Goal: Information Seeking & Learning: Learn about a topic

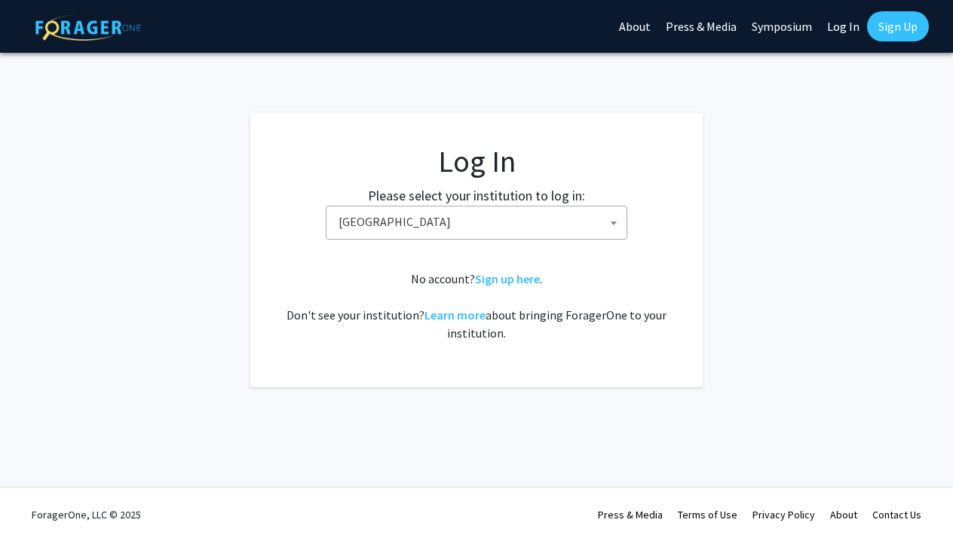
click at [532, 220] on span "Baylor University" at bounding box center [479, 222] width 294 height 31
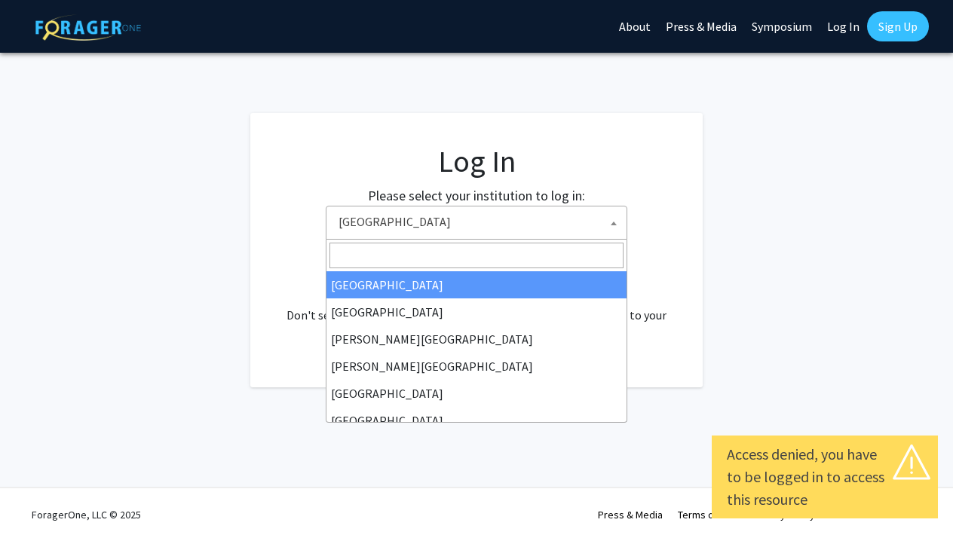
click at [512, 216] on span "Baylor University" at bounding box center [479, 222] width 294 height 31
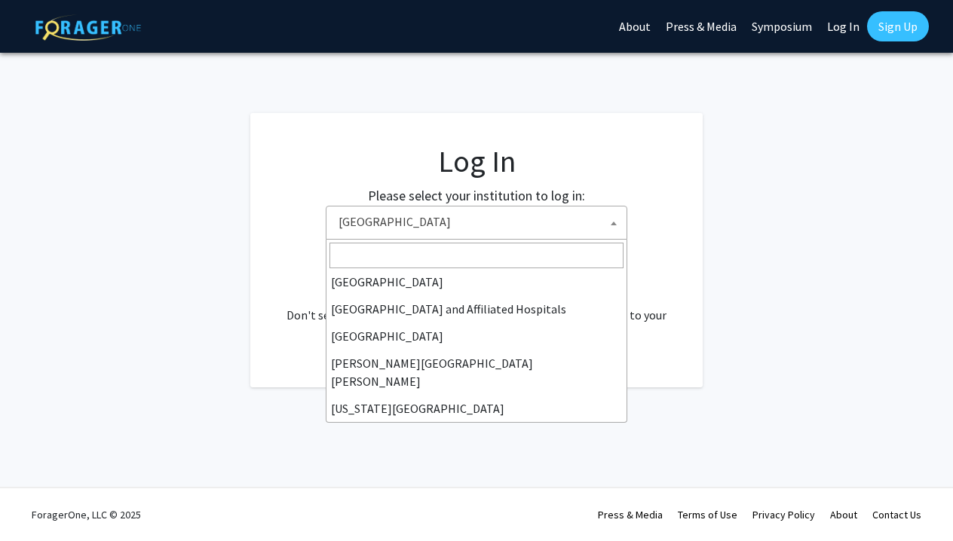
scroll to position [218, 0]
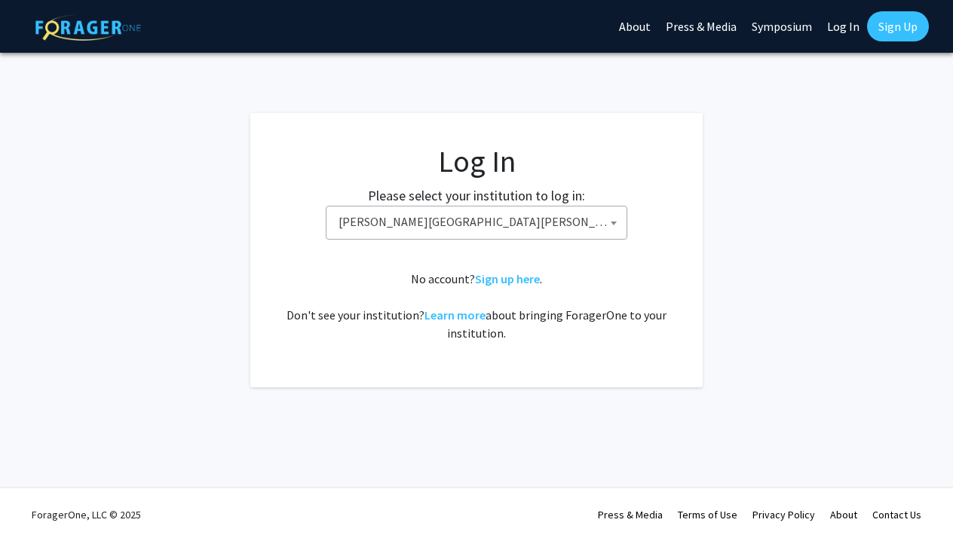
select select "1"
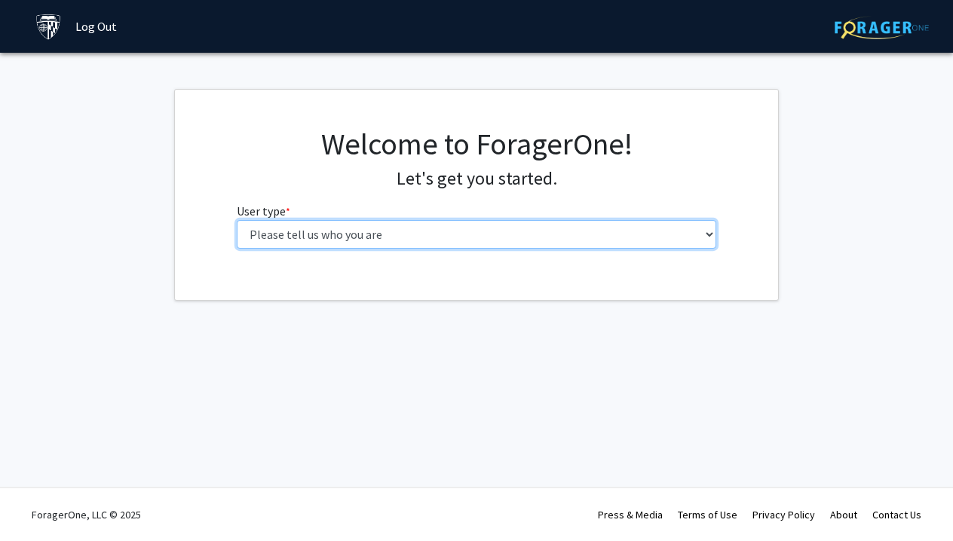
select select "2: masters"
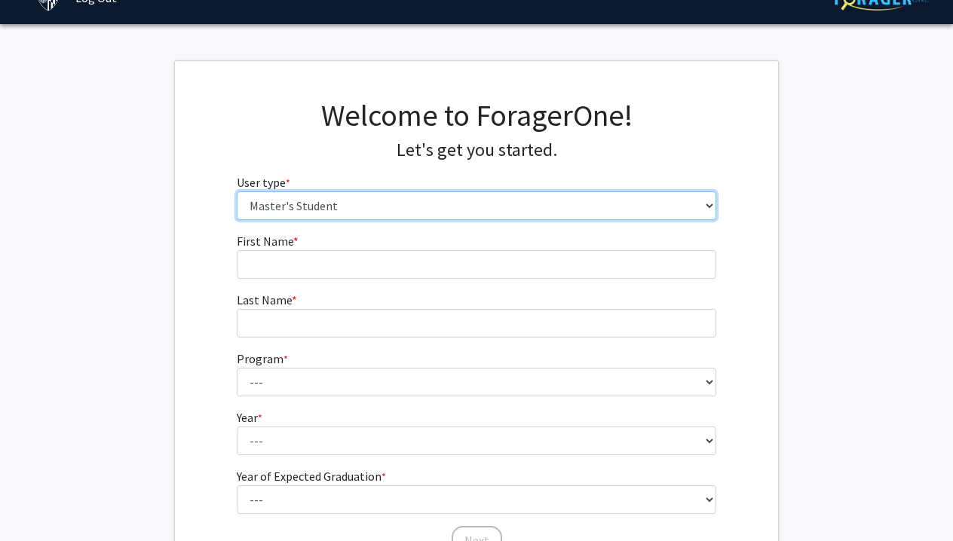
scroll to position [27, 0]
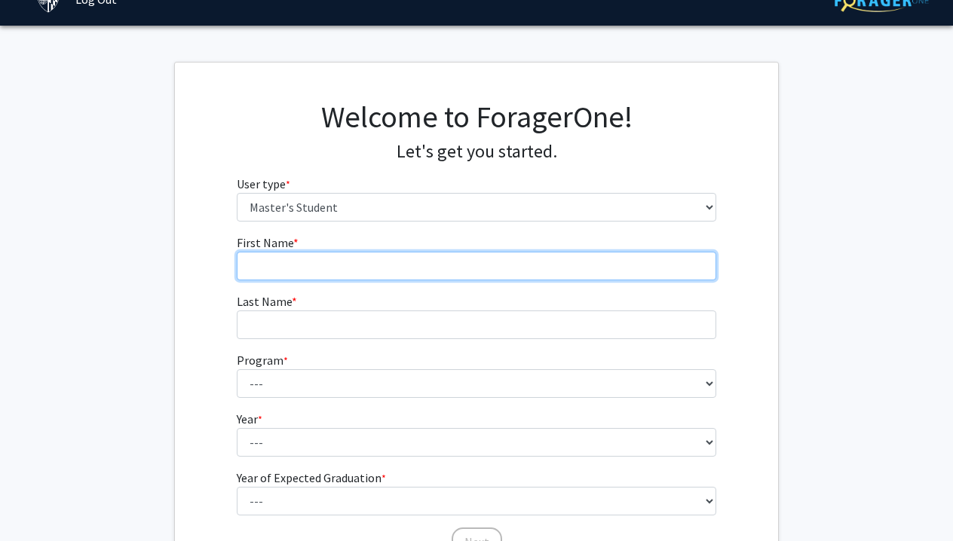
click at [468, 267] on input "First Name * required" at bounding box center [477, 266] width 480 height 29
type input "Yiqing"
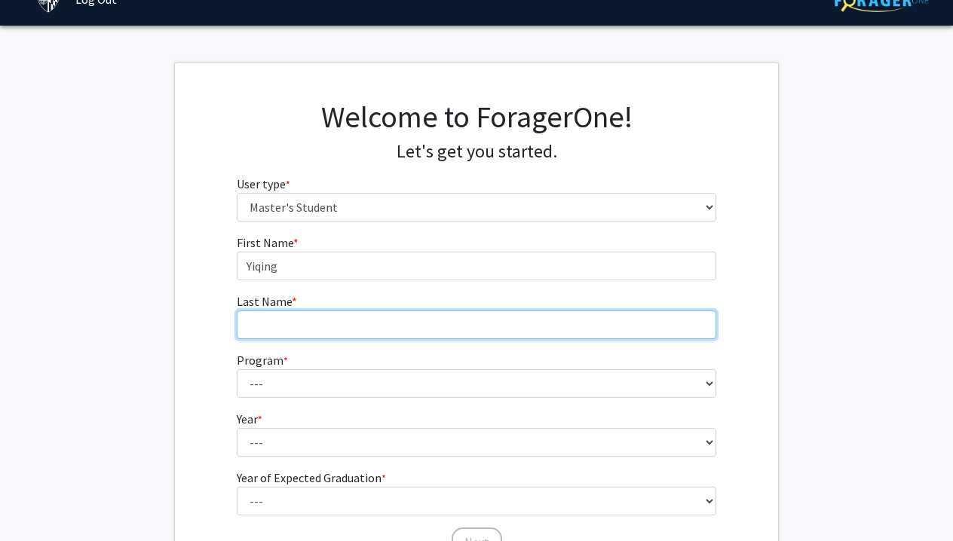
click at [371, 320] on input "Last Name * required" at bounding box center [477, 325] width 480 height 29
type input "[PERSON_NAME]"
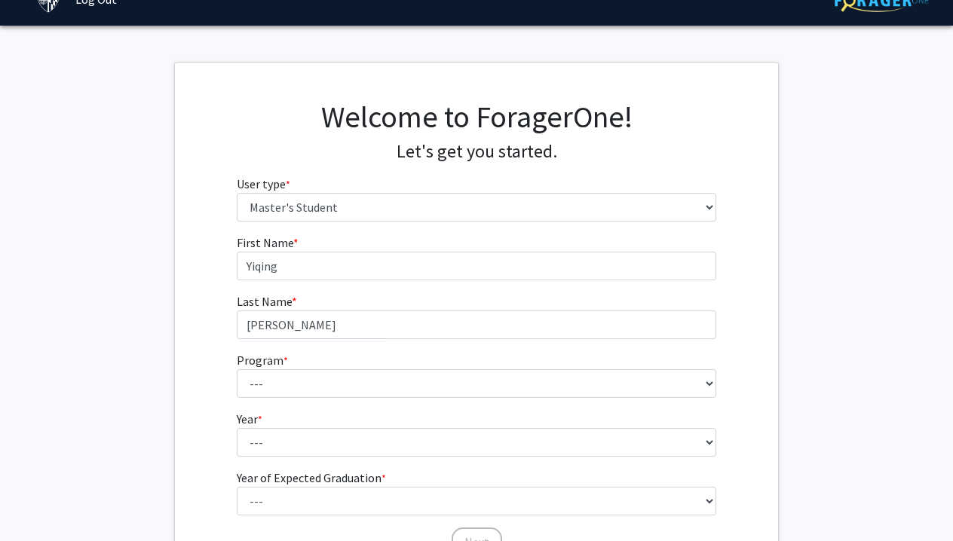
click at [330, 400] on form "First Name * required Yiqing Last Name * required Wang Program * required --- A…" at bounding box center [477, 388] width 480 height 309
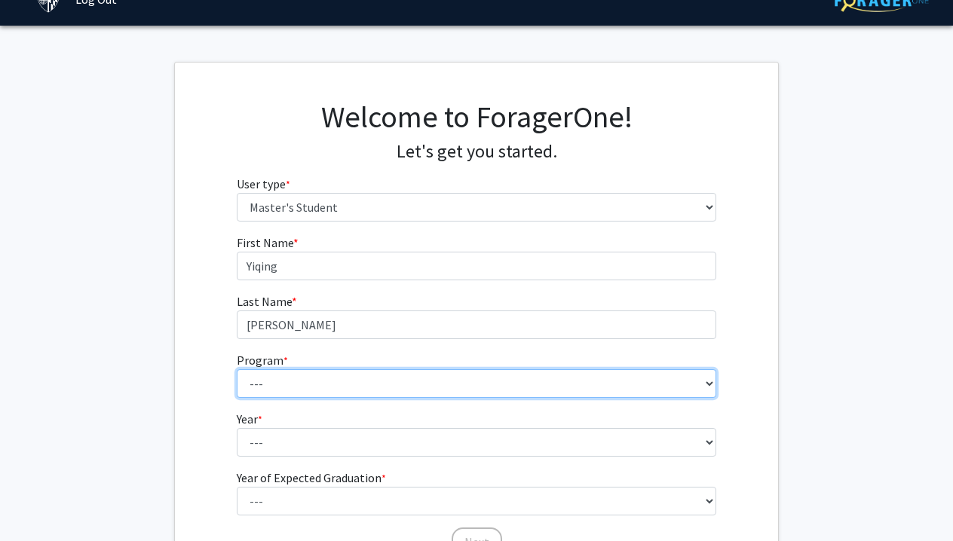
select select "26: 18"
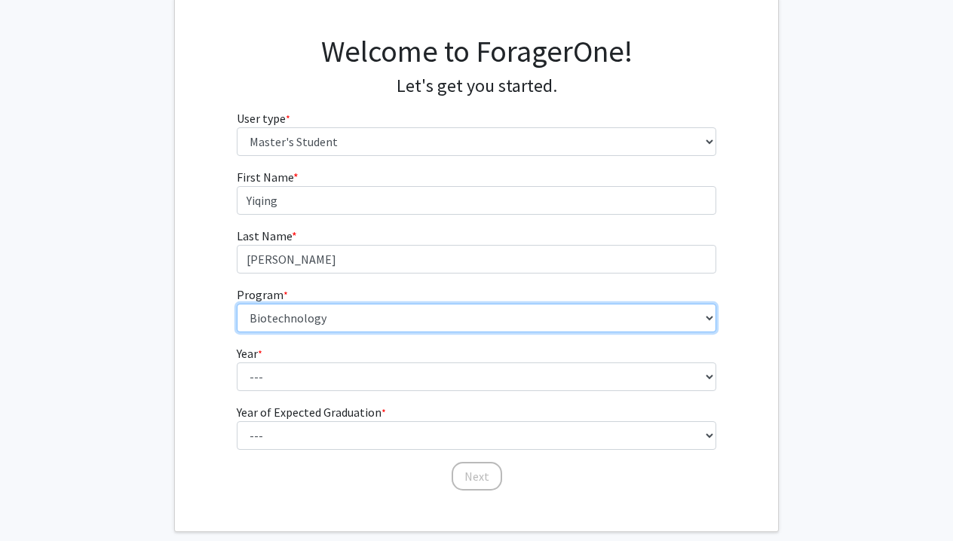
scroll to position [105, 0]
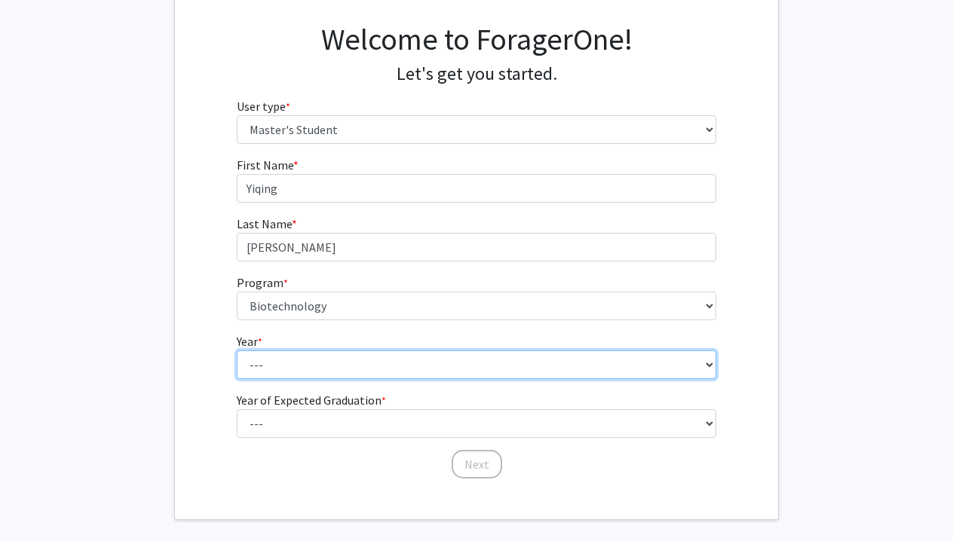
select select "1: first_year"
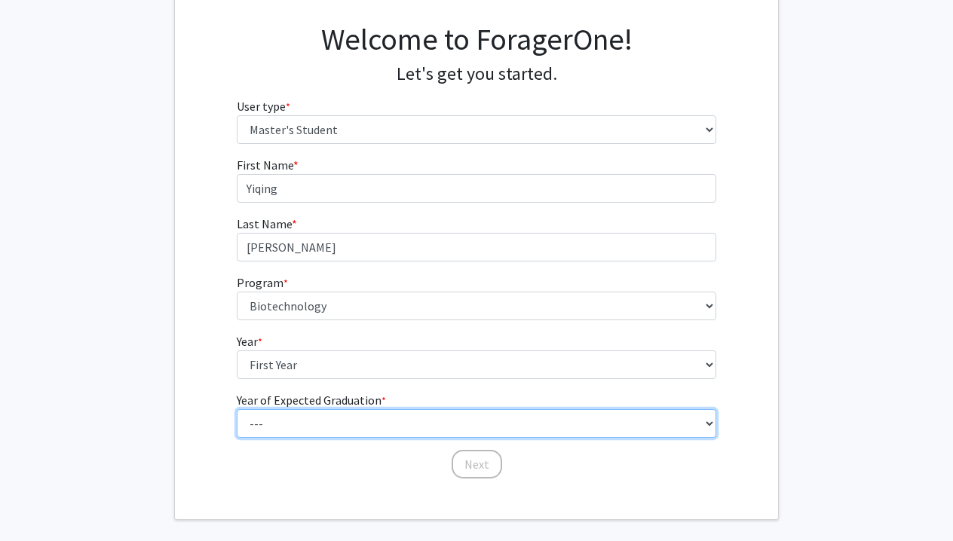
select select "3: 2027"
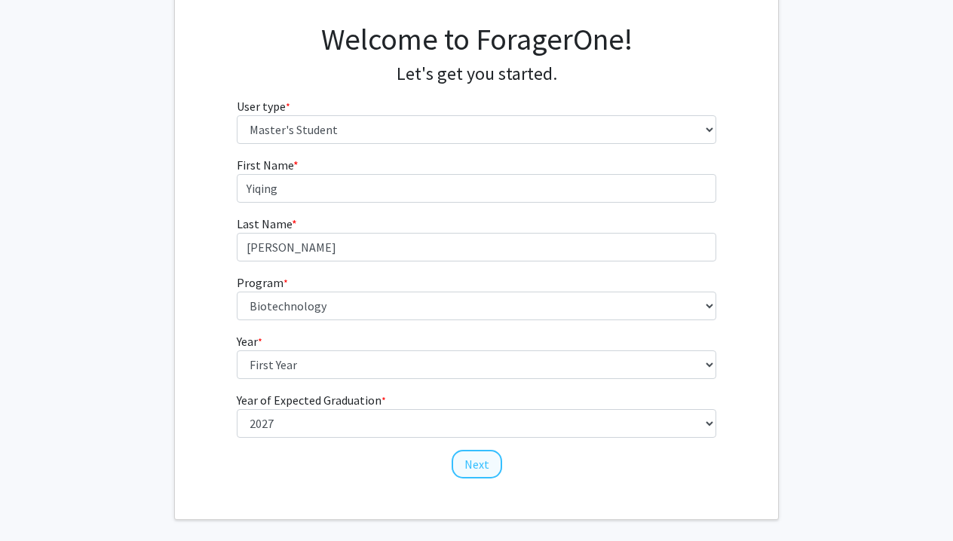
click at [492, 465] on button "Next" at bounding box center [477, 464] width 51 height 29
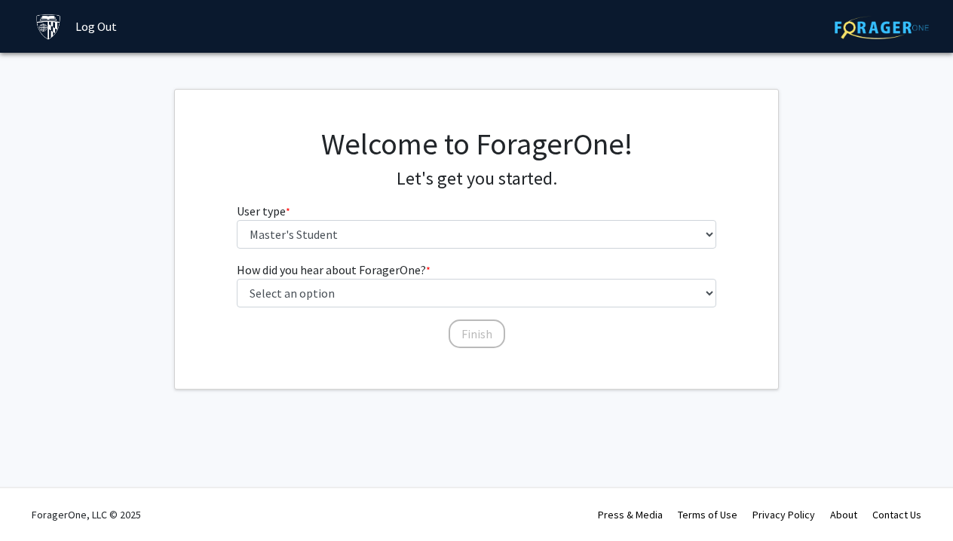
scroll to position [0, 0]
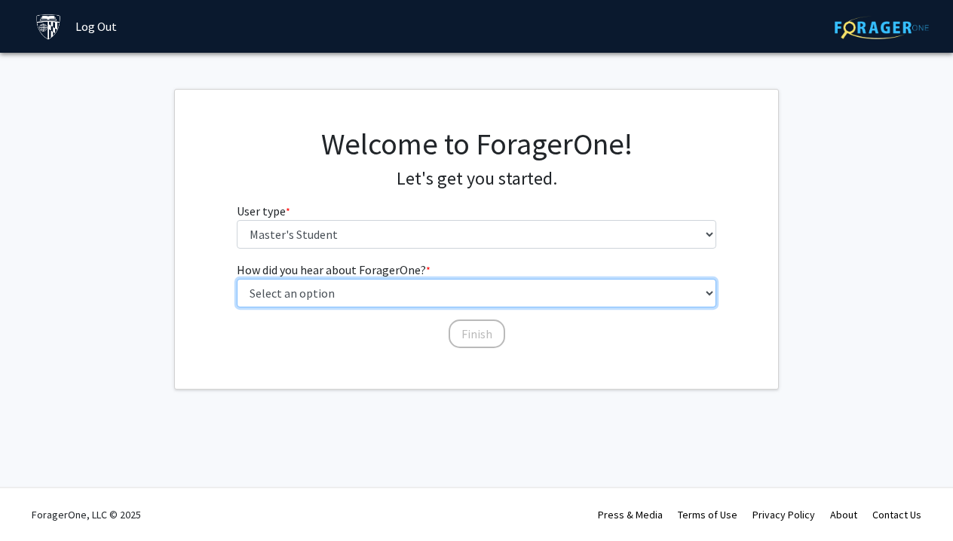
select select "3: university_website"
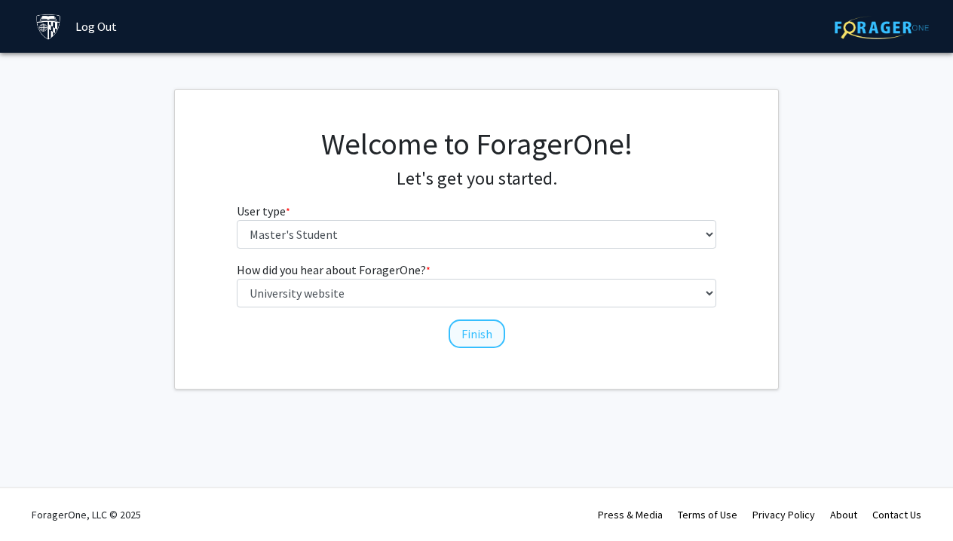
click at [460, 331] on button "Finish" at bounding box center [477, 334] width 57 height 29
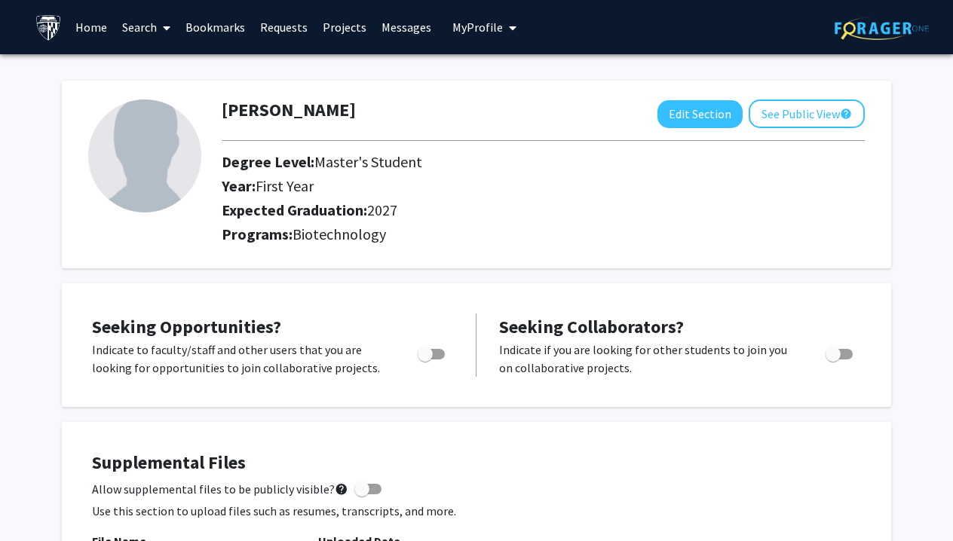
click at [425, 357] on span "Toggle" at bounding box center [425, 354] width 15 height 15
click at [425, 360] on input "Are you actively seeking opportunities?" at bounding box center [424, 360] width 1 height 1
checkbox input "true"
click at [158, 26] on span at bounding box center [164, 28] width 14 height 53
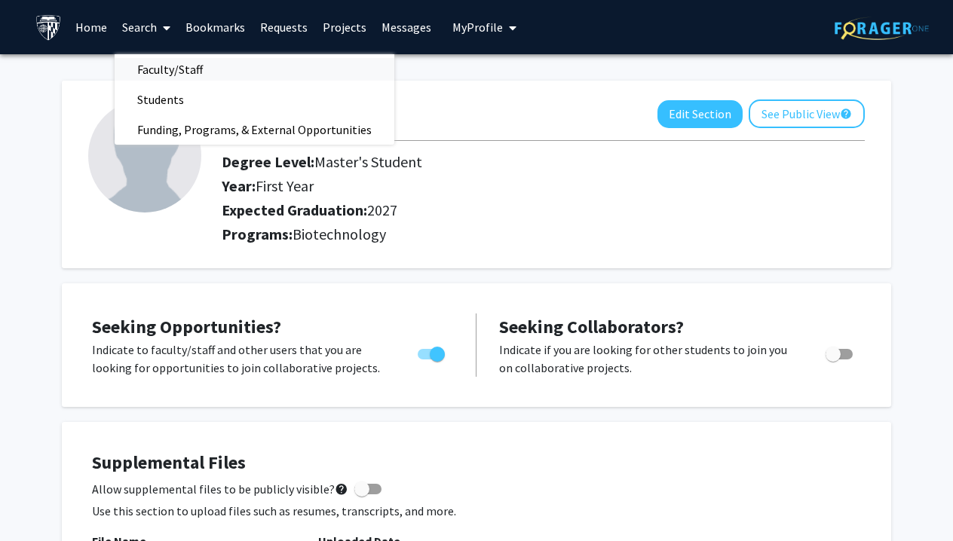
click at [185, 75] on span "Faculty/Staff" at bounding box center [170, 69] width 111 height 30
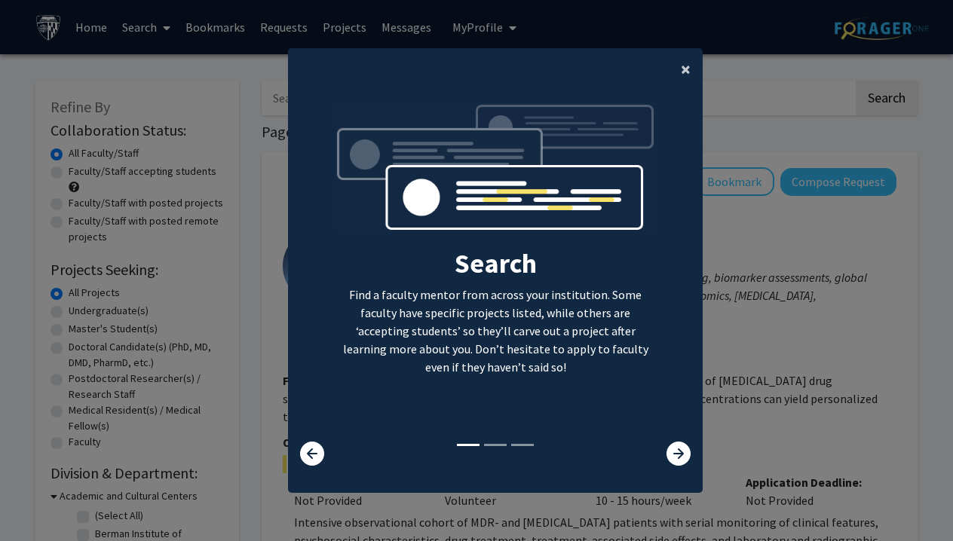
click at [680, 65] on button "×" at bounding box center [686, 69] width 34 height 42
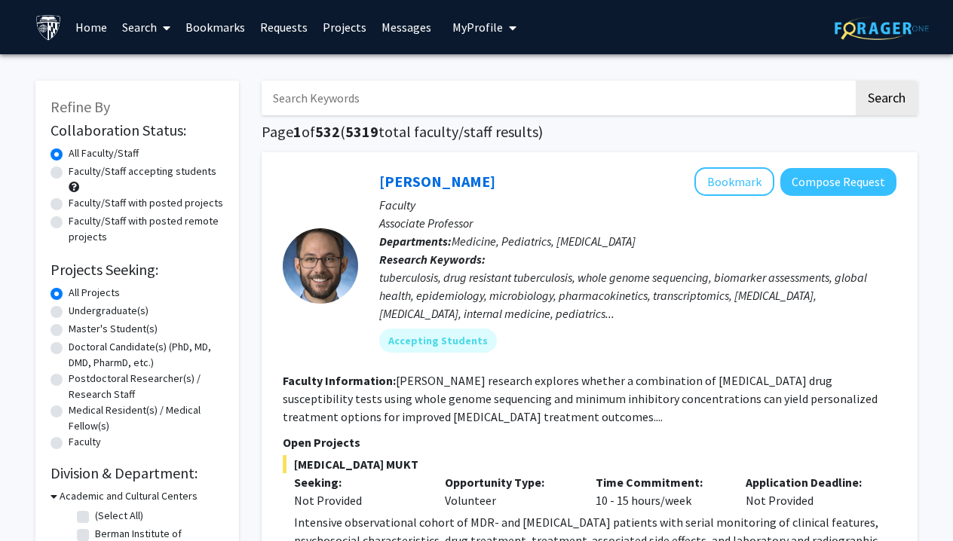
click at [69, 175] on label "Faculty/Staff accepting students" at bounding box center [143, 172] width 148 height 16
click at [69, 173] on input "Faculty/Staff accepting students" at bounding box center [74, 169] width 10 height 10
radio input "true"
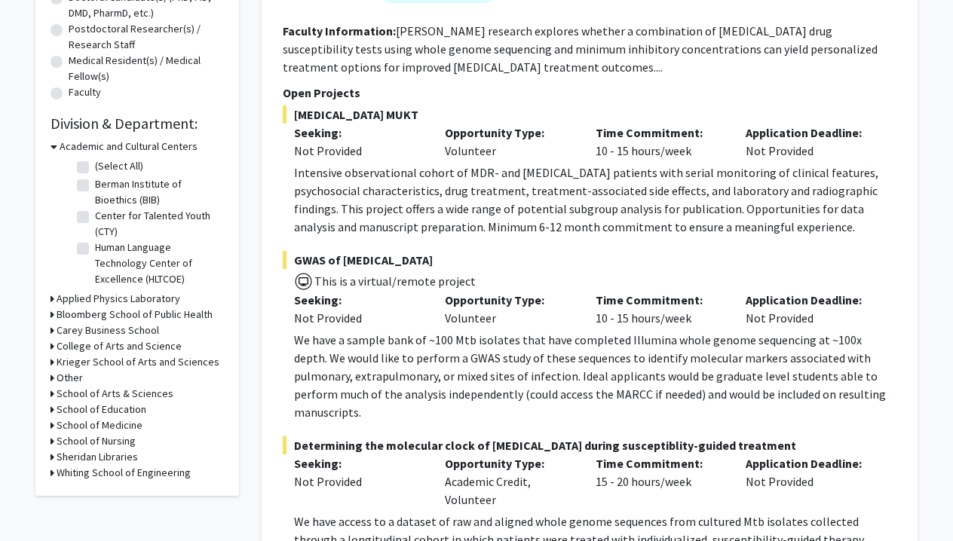
scroll to position [369, 0]
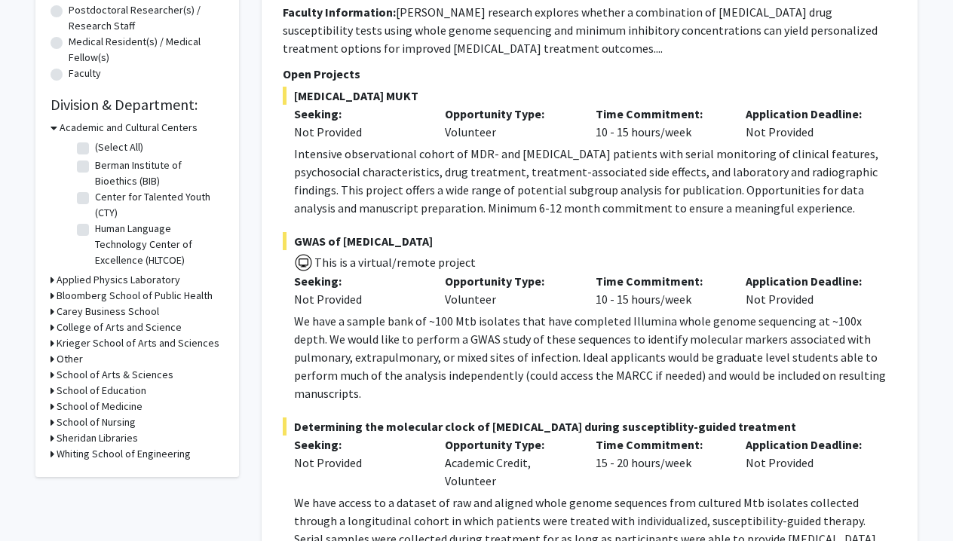
click at [102, 349] on h3 "Krieger School of Arts and Sciences" at bounding box center [138, 343] width 163 height 16
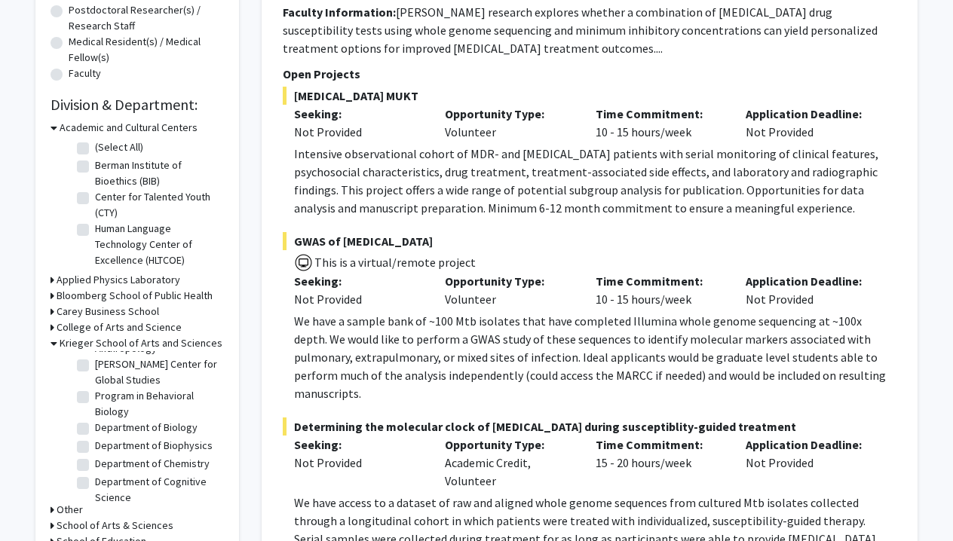
scroll to position [143, 0]
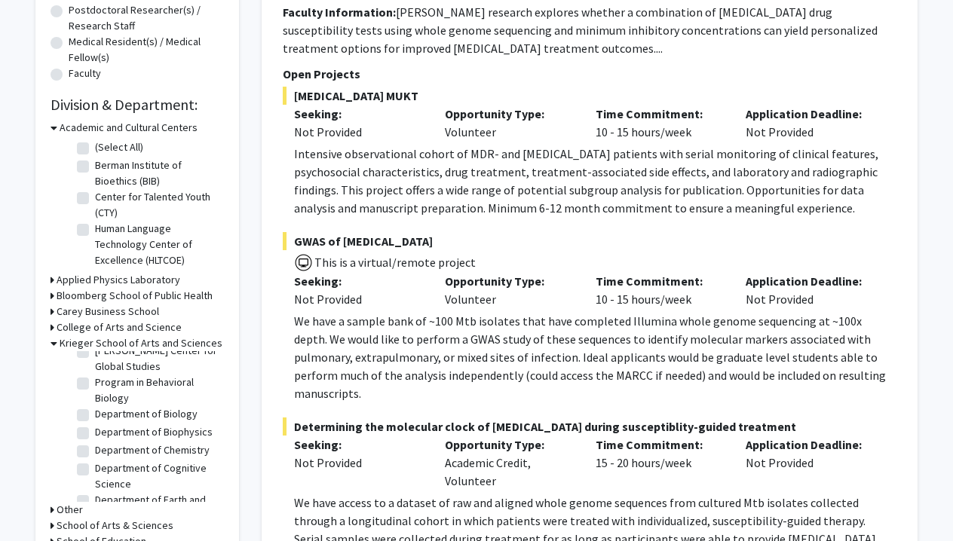
click at [95, 418] on label "Department of Biology" at bounding box center [146, 414] width 103 height 16
click at [95, 416] on input "Department of Biology" at bounding box center [100, 411] width 10 height 10
checkbox input "true"
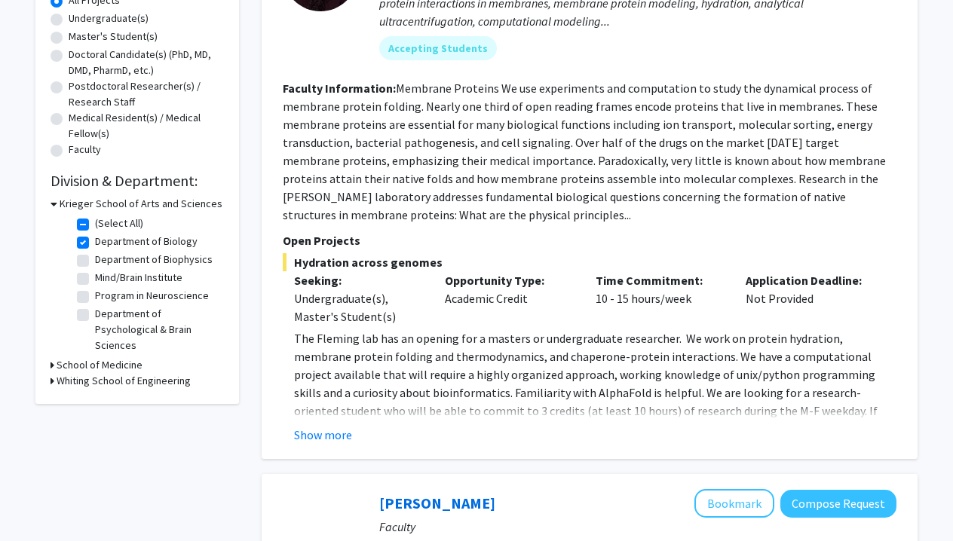
scroll to position [299, 0]
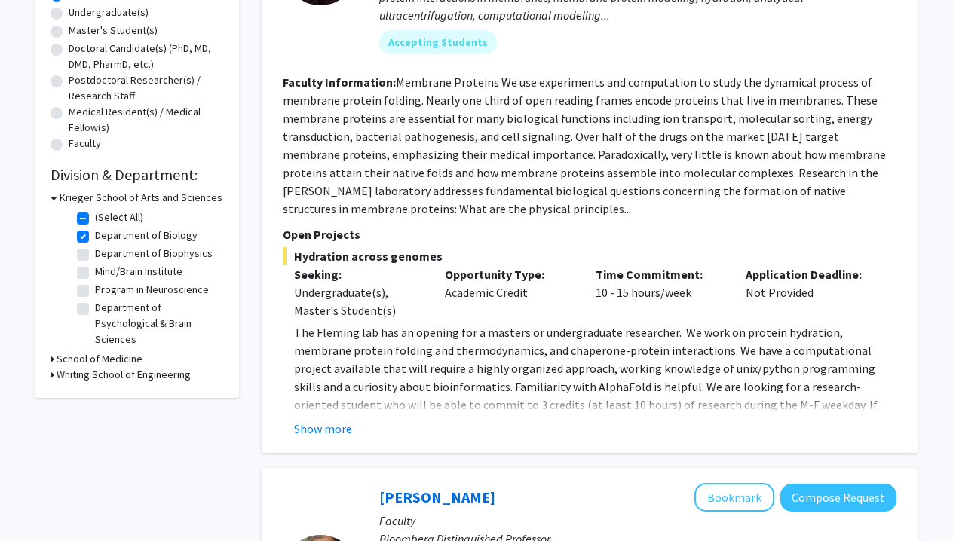
click at [105, 359] on h3 "School of Medicine" at bounding box center [100, 359] width 86 height 16
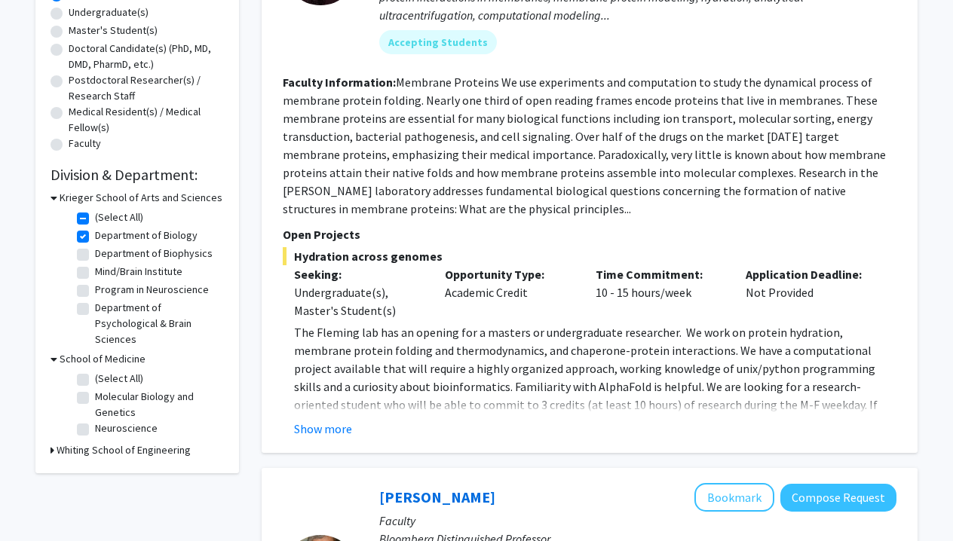
click at [95, 400] on label "Molecular Biology and Genetics" at bounding box center [157, 405] width 125 height 32
click at [95, 399] on input "Molecular Biology and Genetics" at bounding box center [100, 394] width 10 height 10
checkbox input "true"
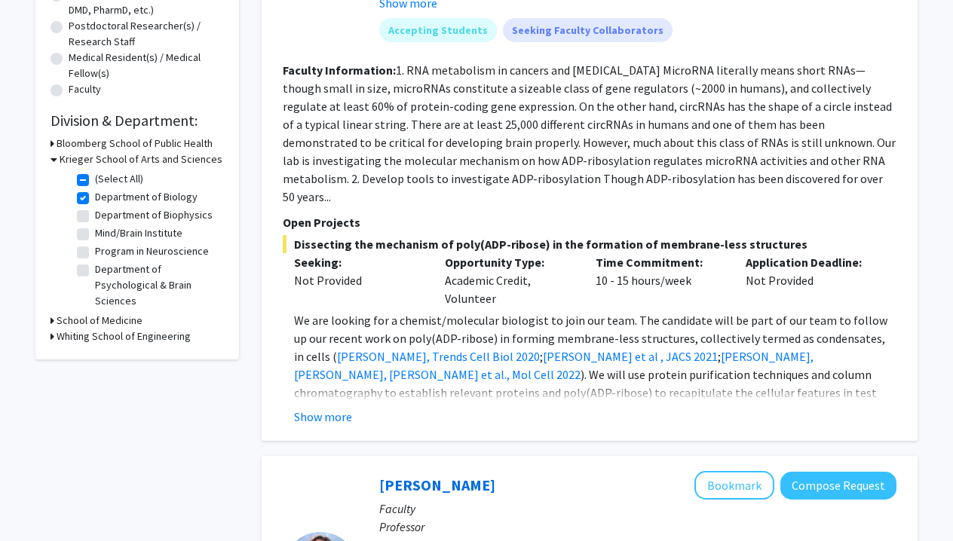
scroll to position [351, 0]
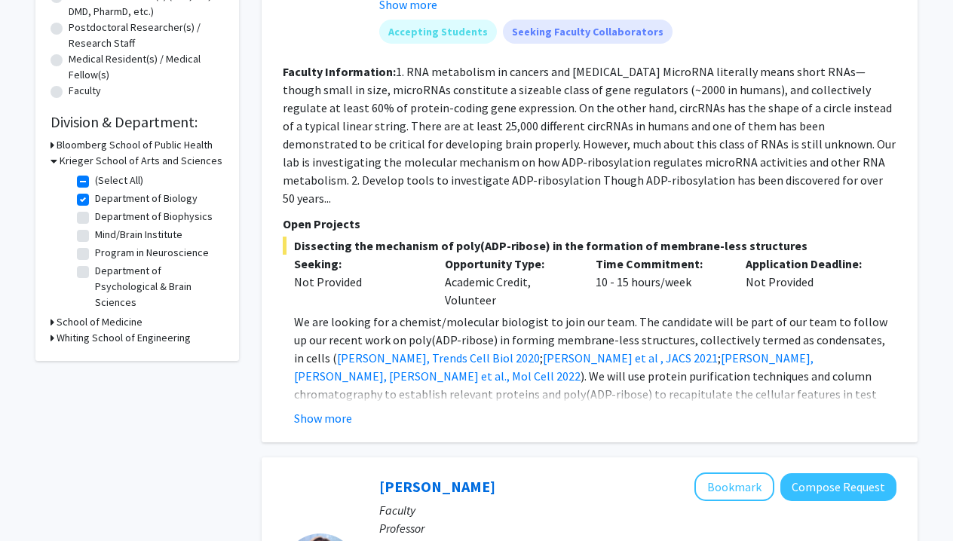
click at [115, 323] on h3 "School of Medicine" at bounding box center [100, 322] width 86 height 16
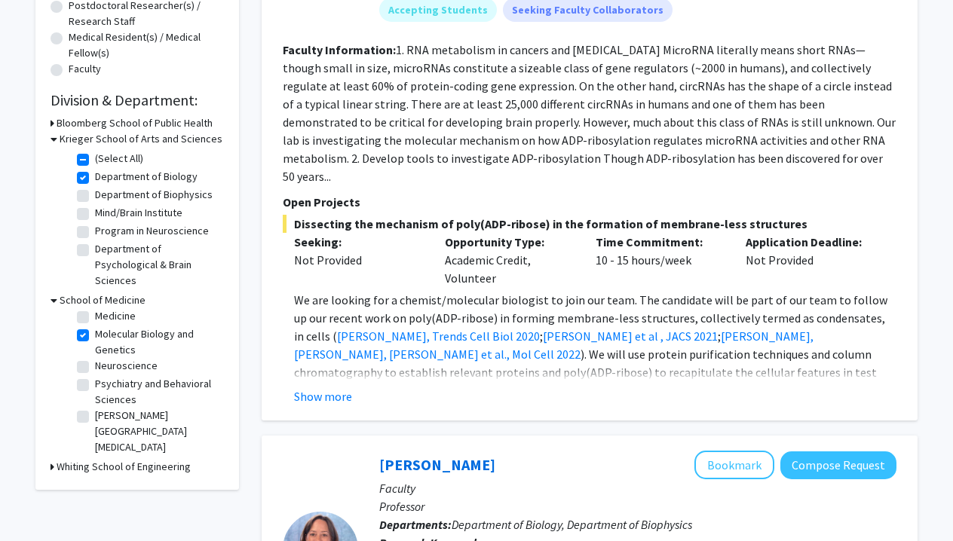
scroll to position [101, 0]
click at [95, 418] on label "Sidney Kimmel Comprehensive Cancer Center" at bounding box center [157, 431] width 125 height 47
click at [95, 418] on input "Sidney Kimmel Comprehensive Cancer Center" at bounding box center [100, 413] width 10 height 10
checkbox input "true"
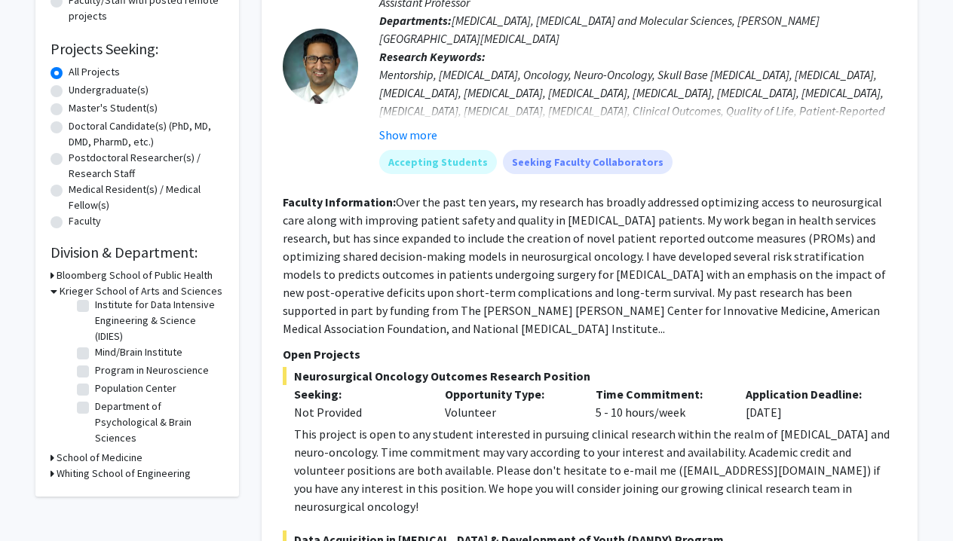
scroll to position [57, 0]
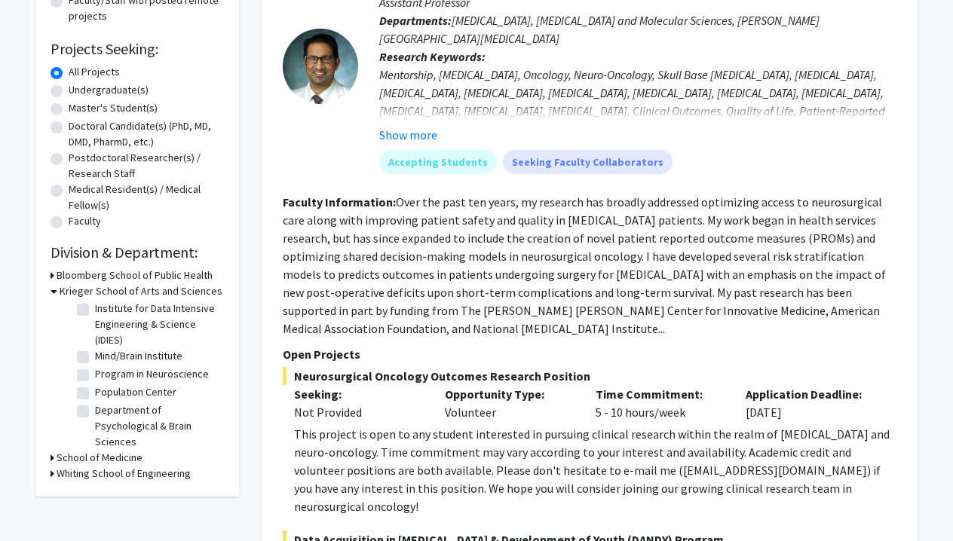
click at [167, 275] on h3 "Bloomberg School of Public Health" at bounding box center [135, 276] width 156 height 16
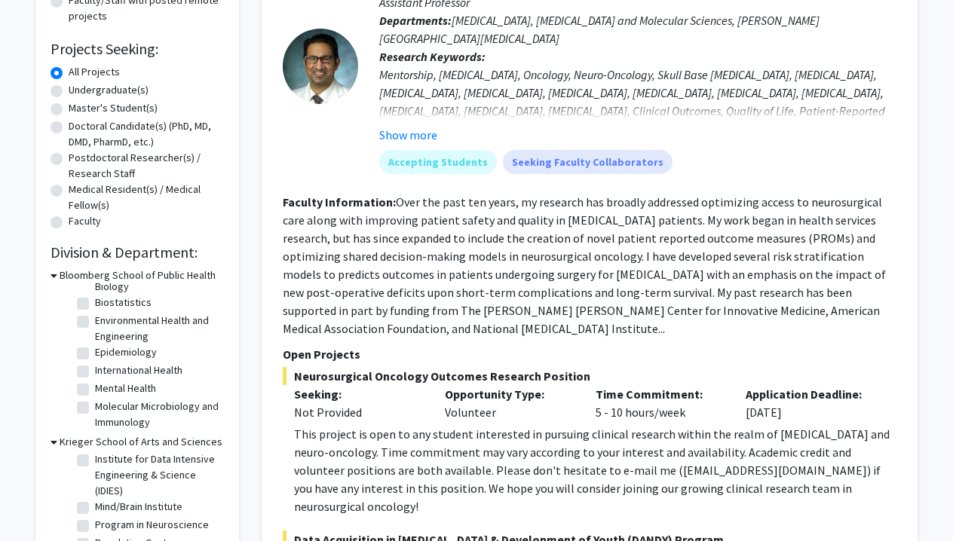
scroll to position [42, 0]
click at [118, 114] on label "Master's Student(s)" at bounding box center [113, 108] width 89 height 16
click at [78, 110] on input "Master's Student(s)" at bounding box center [74, 105] width 10 height 10
radio input "true"
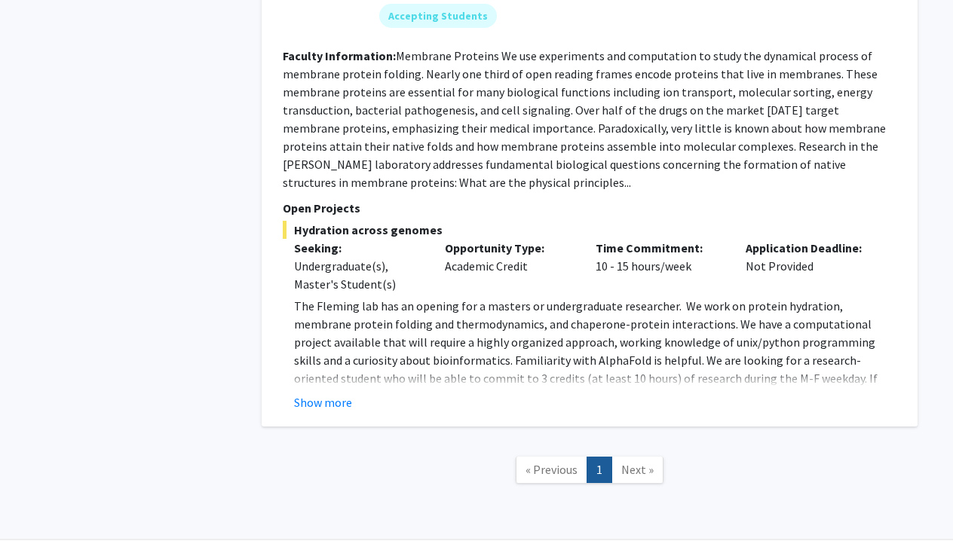
scroll to position [2664, 0]
click at [641, 463] on span "Next »" at bounding box center [637, 470] width 32 height 15
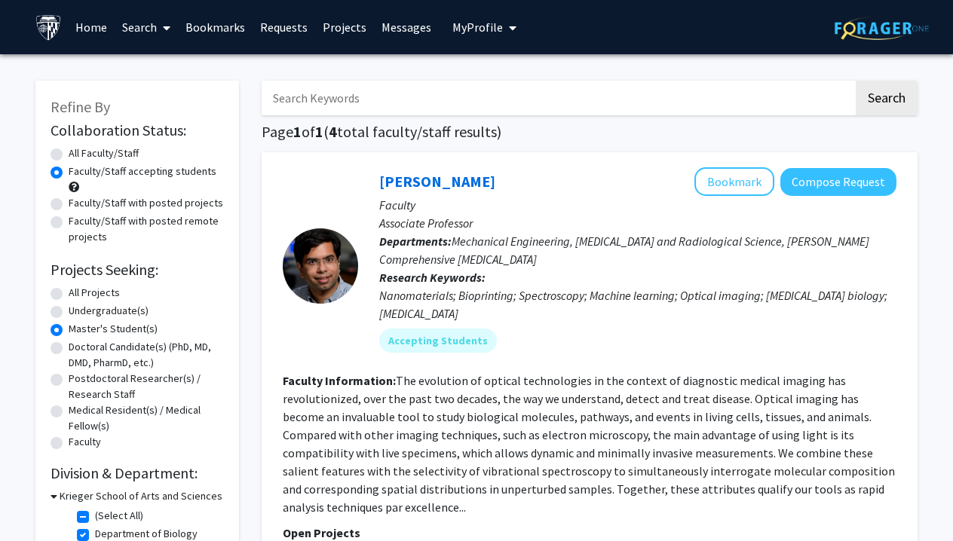
scroll to position [0, 0]
click at [69, 295] on label "All Projects" at bounding box center [94, 293] width 51 height 16
click at [69, 295] on input "All Projects" at bounding box center [74, 290] width 10 height 10
radio input "true"
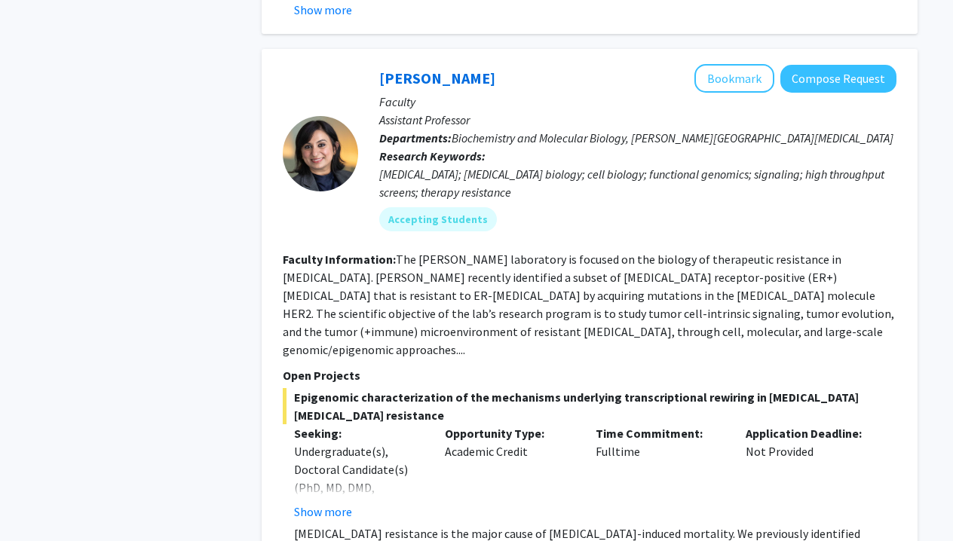
scroll to position [972, 0]
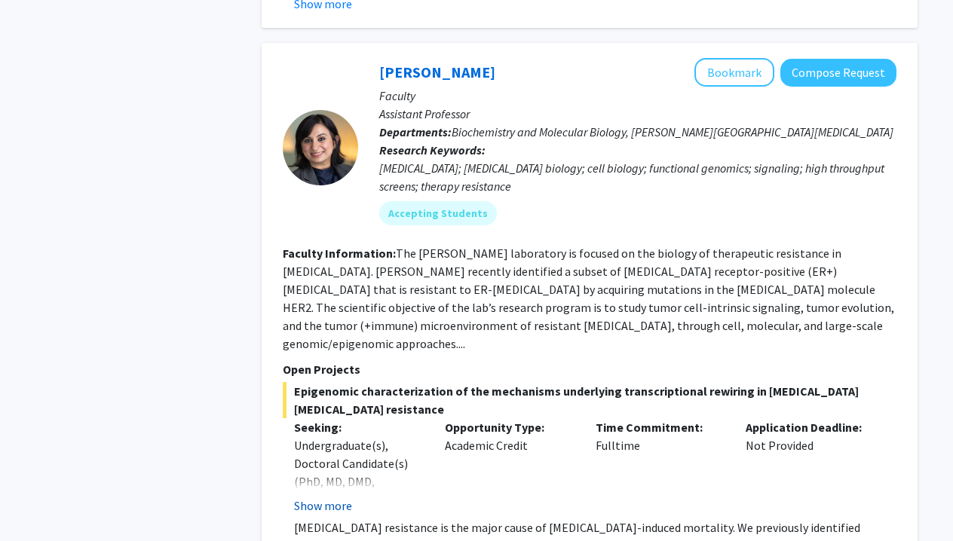
click at [326, 497] on button "Show more" at bounding box center [323, 506] width 58 height 18
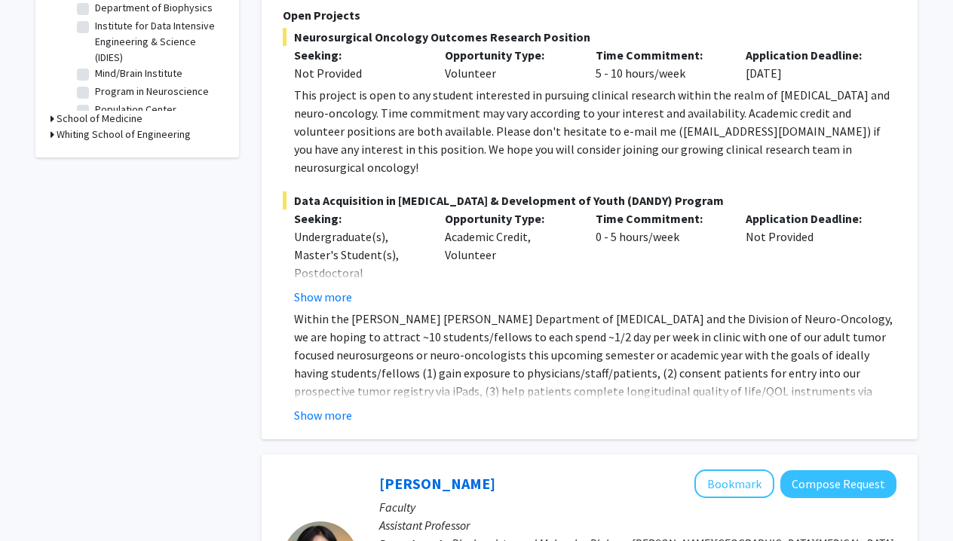
scroll to position [555, 0]
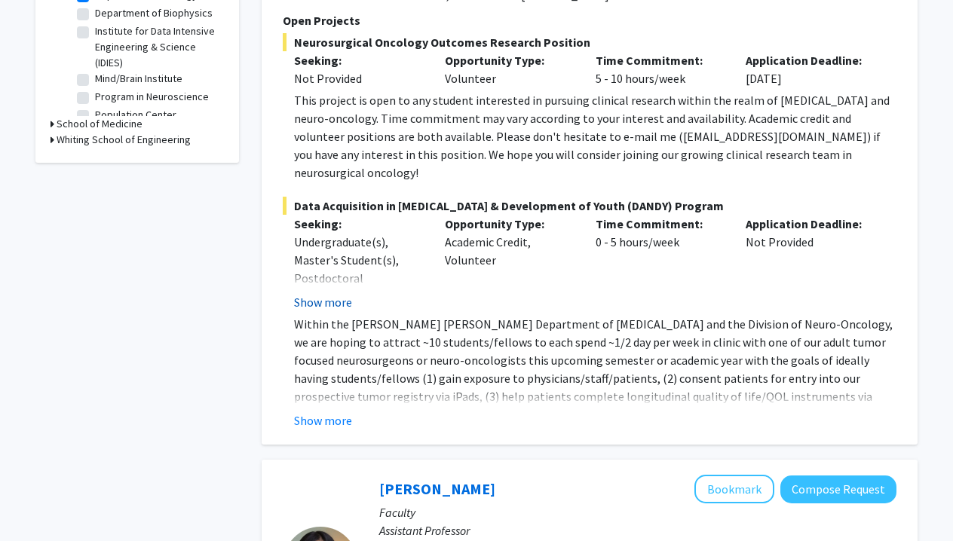
click at [329, 293] on button "Show more" at bounding box center [323, 302] width 58 height 18
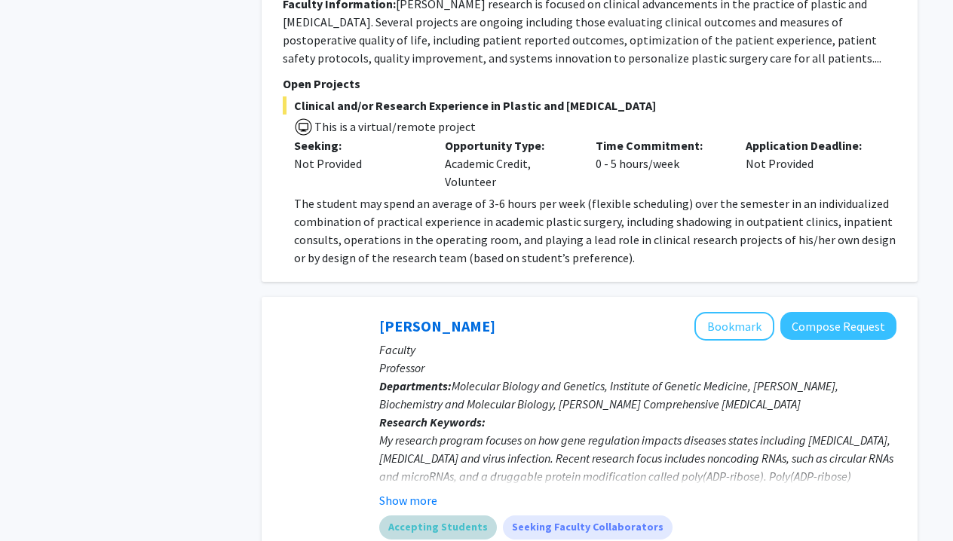
scroll to position [4036, 0]
click at [421, 492] on button "Show more" at bounding box center [408, 501] width 58 height 18
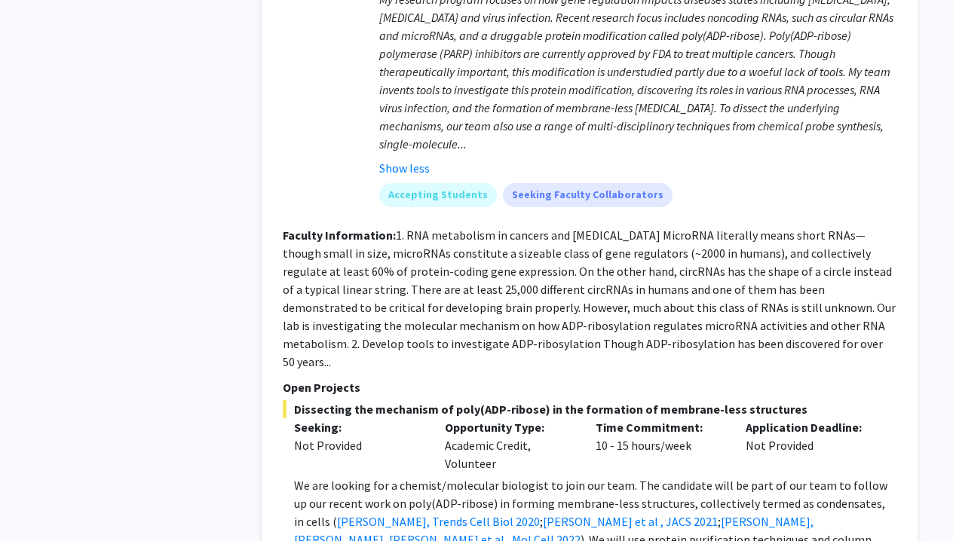
scroll to position [4479, 0]
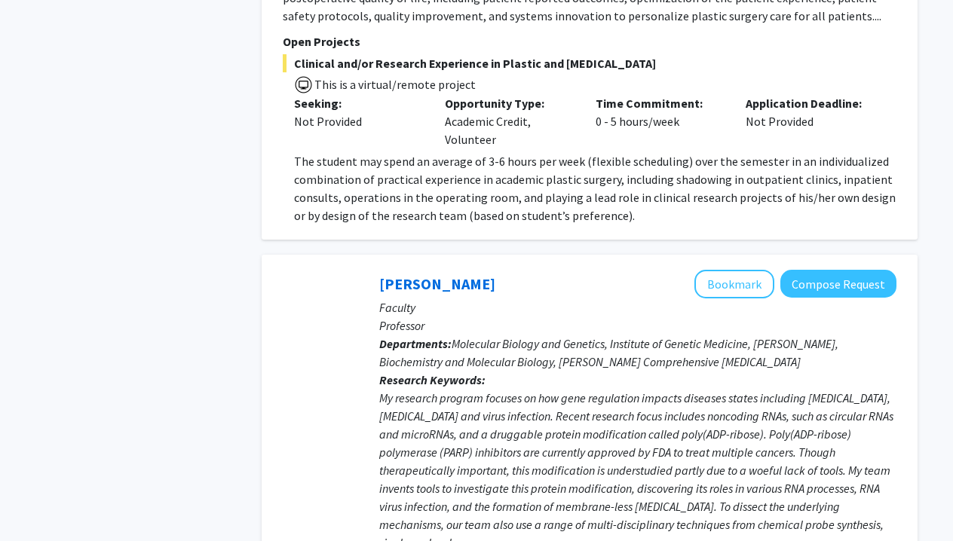
scroll to position [4079, 0]
click at [736, 270] on button "Bookmark" at bounding box center [734, 284] width 80 height 29
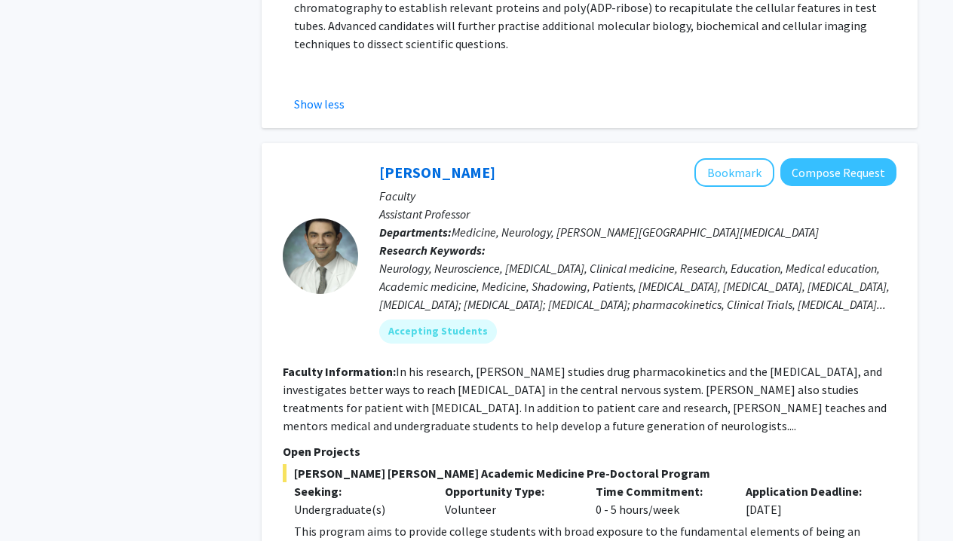
scroll to position [5029, 0]
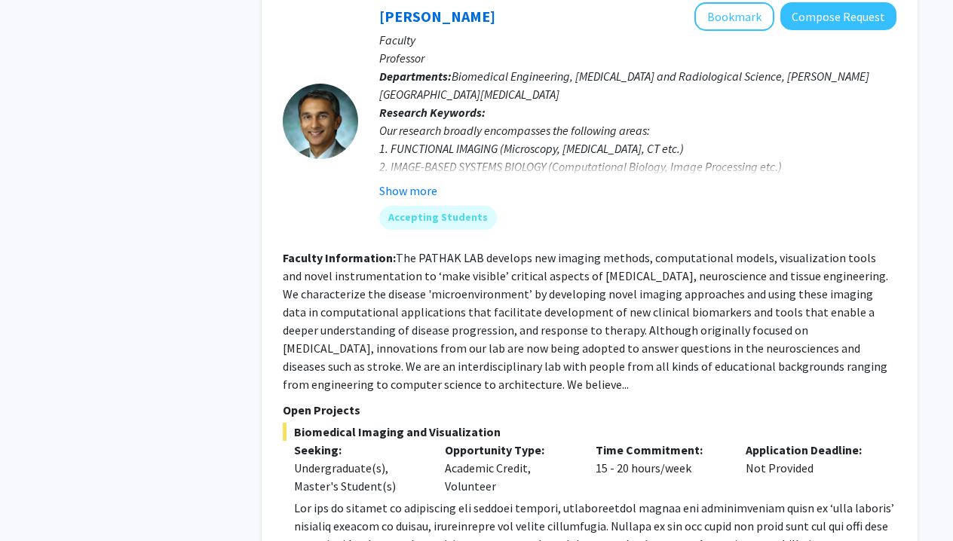
scroll to position [6346, 0]
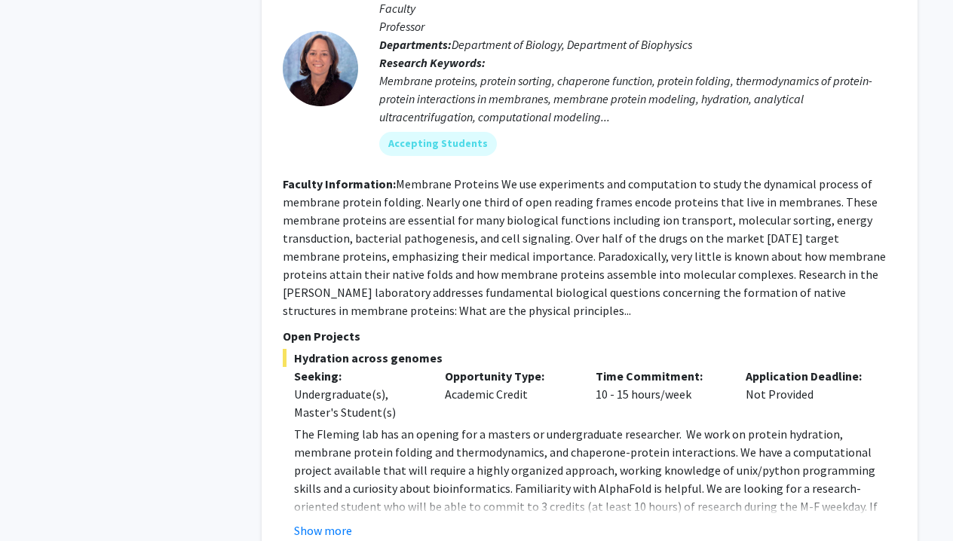
scroll to position [7120, 0]
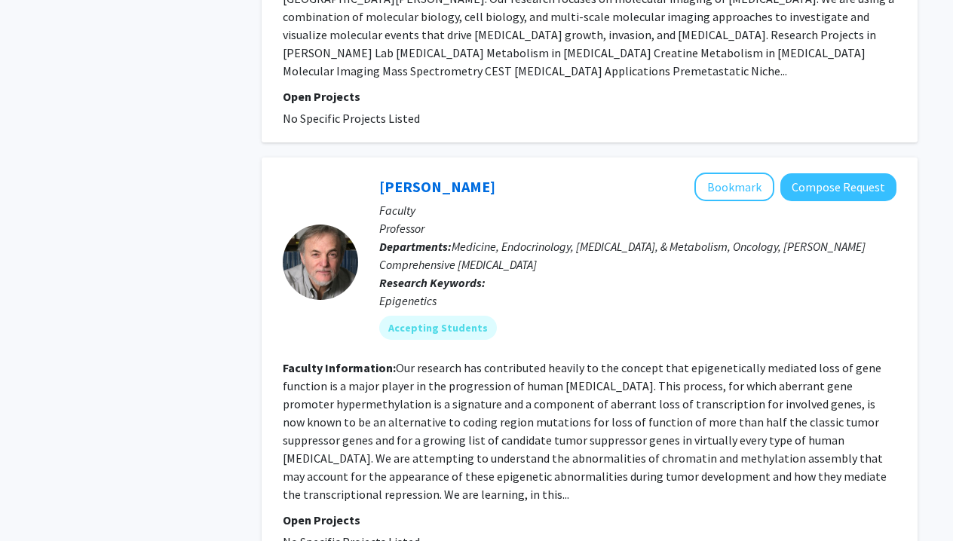
scroll to position [1055, 0]
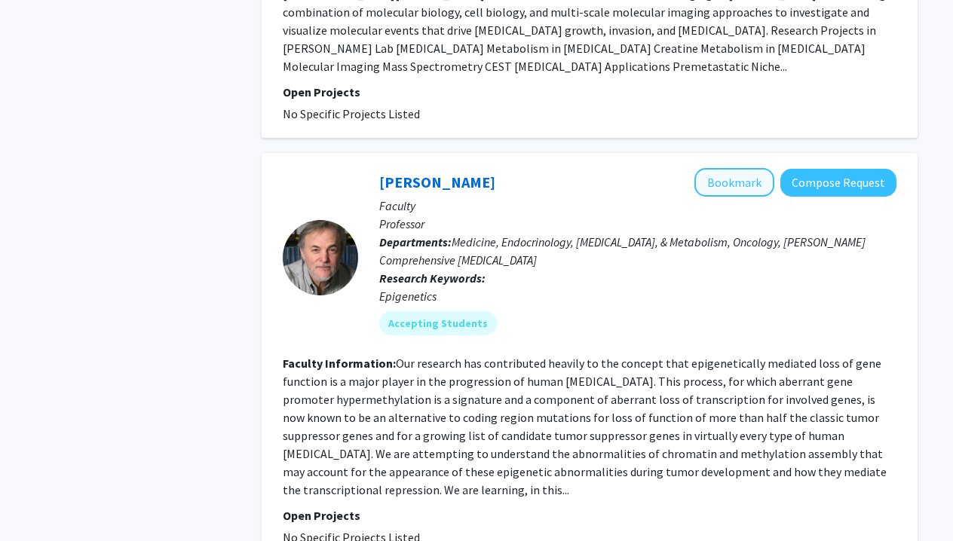
click at [731, 168] on button "Bookmark" at bounding box center [734, 182] width 80 height 29
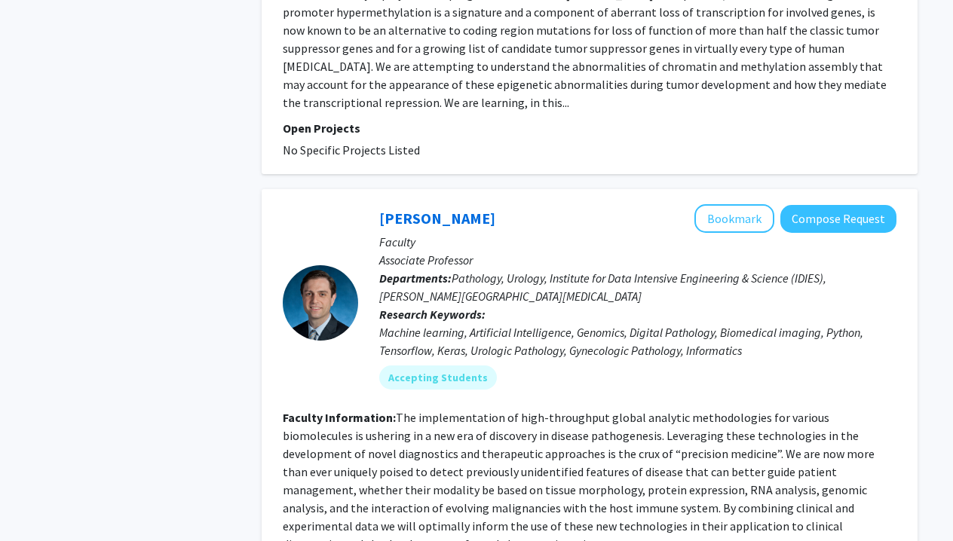
scroll to position [1457, 0]
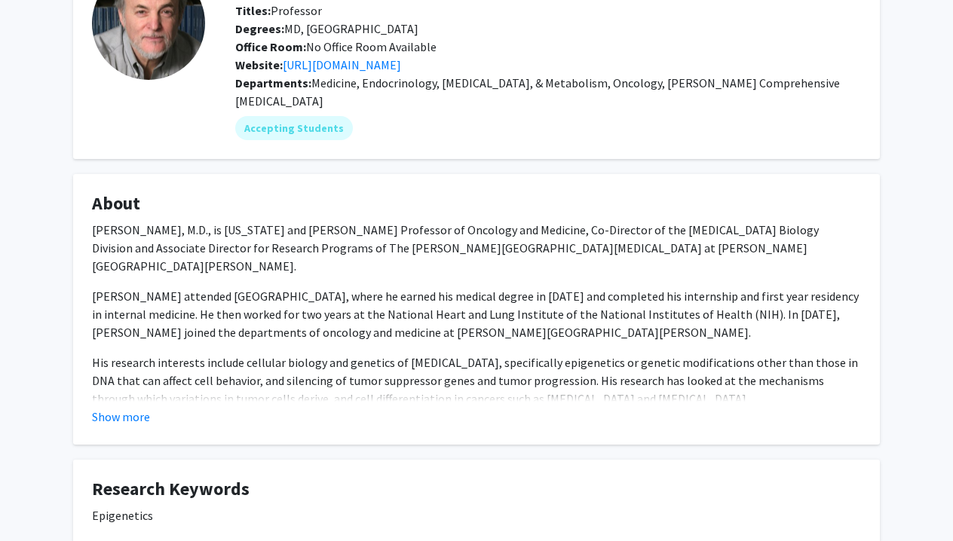
scroll to position [127, 0]
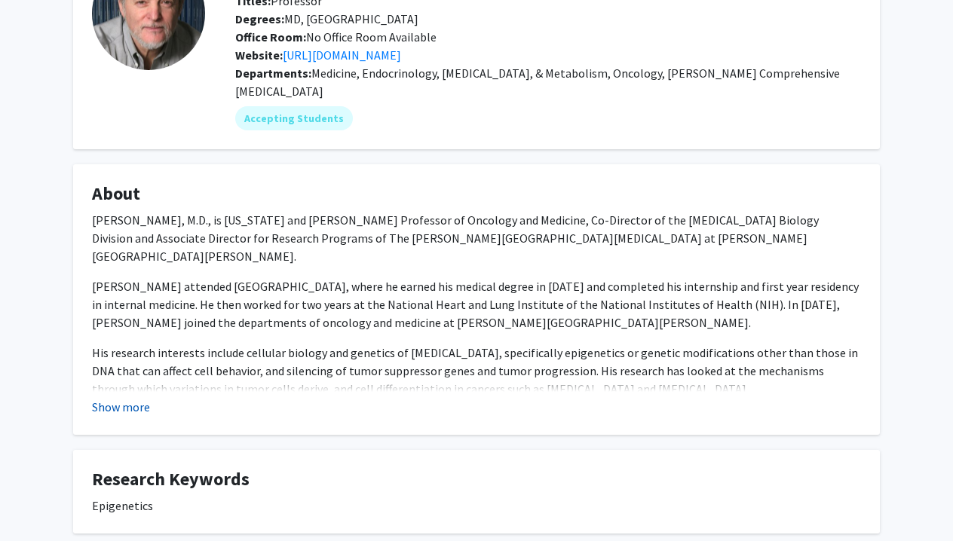
click at [124, 398] on button "Show more" at bounding box center [121, 407] width 58 height 18
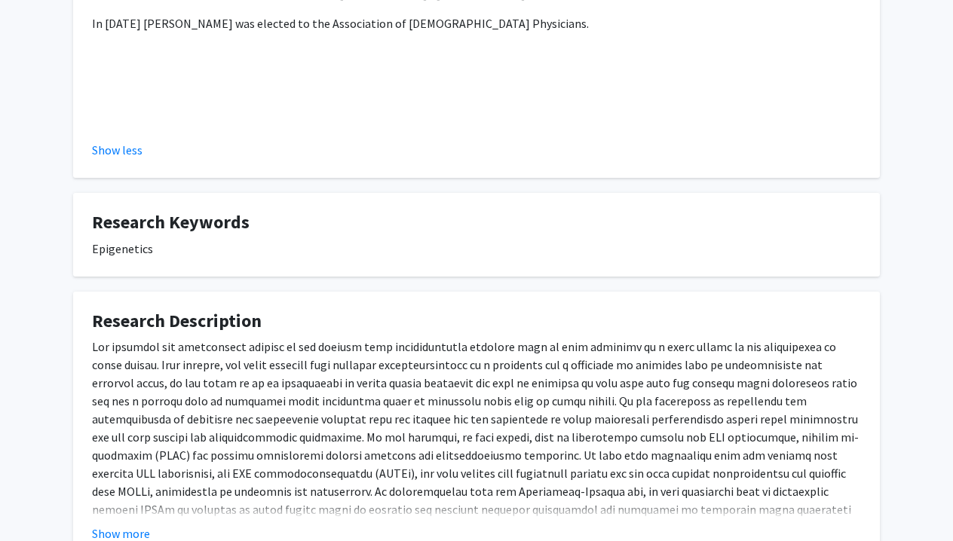
scroll to position [755, 0]
